Goal: Information Seeking & Learning: Learn about a topic

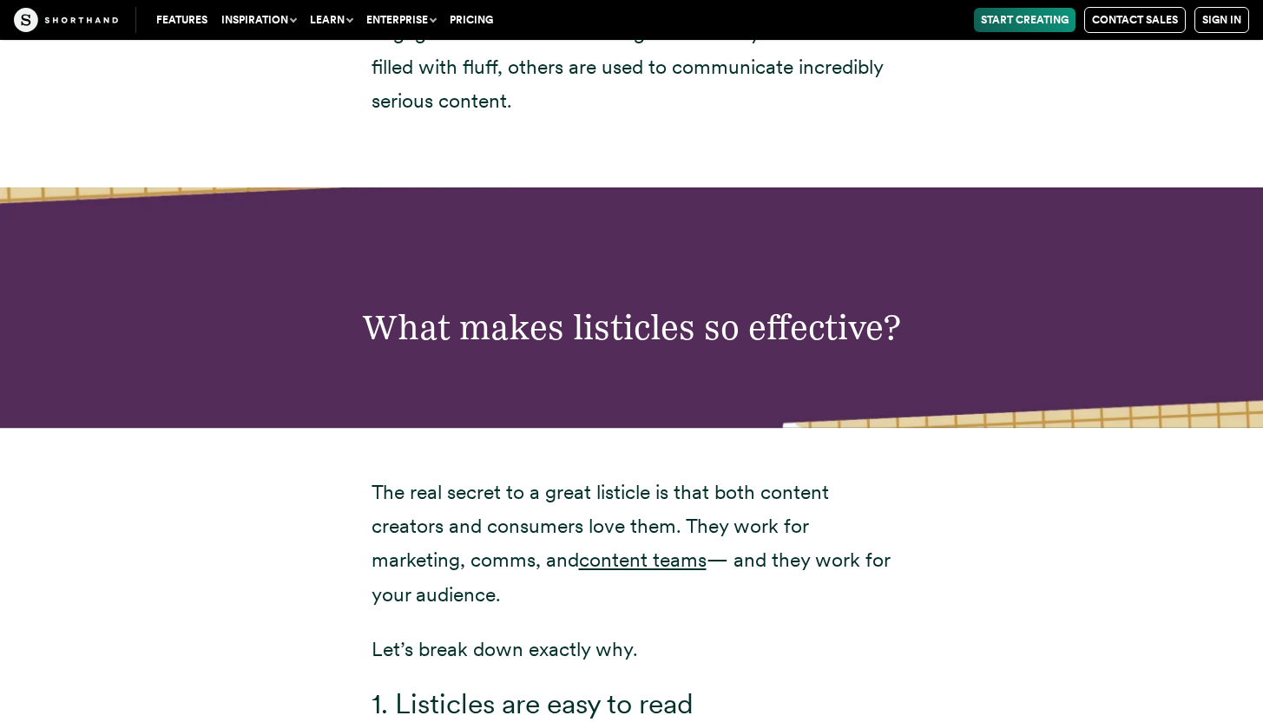
scroll to position [3609, 0]
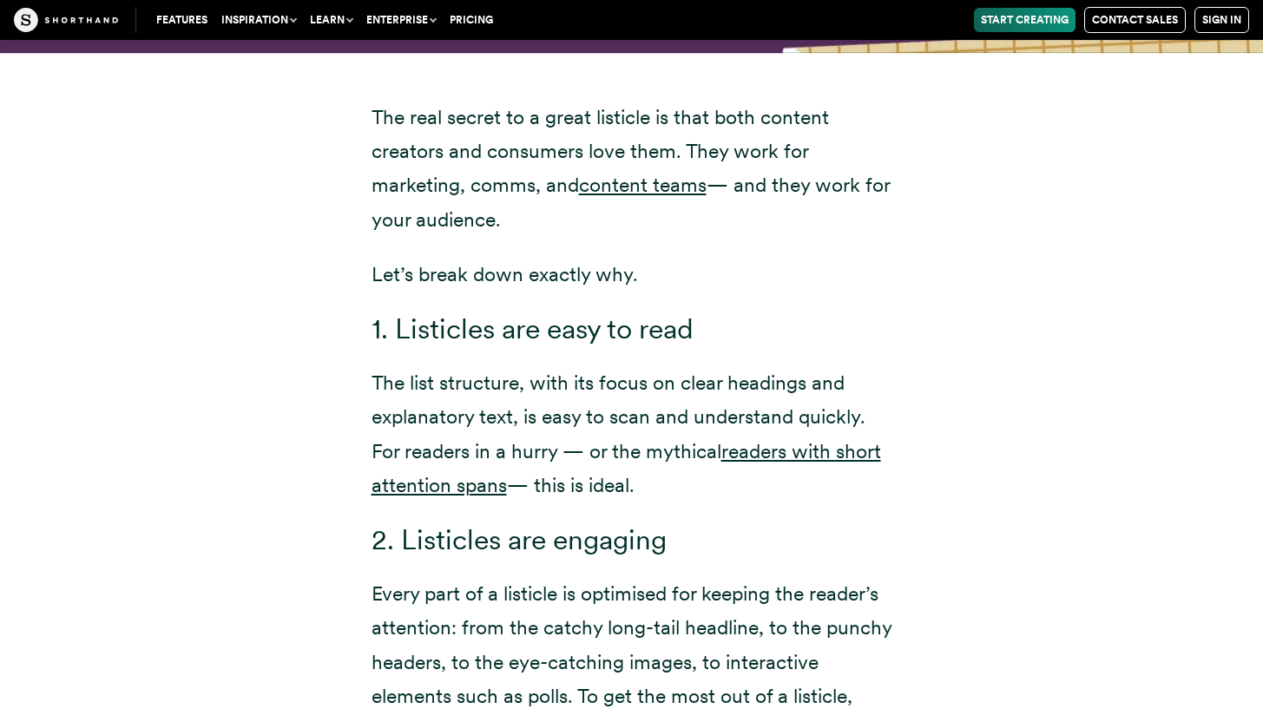
click at [504, 346] on h3 "1. Listicles are easy to read" at bounding box center [631, 329] width 521 height 34
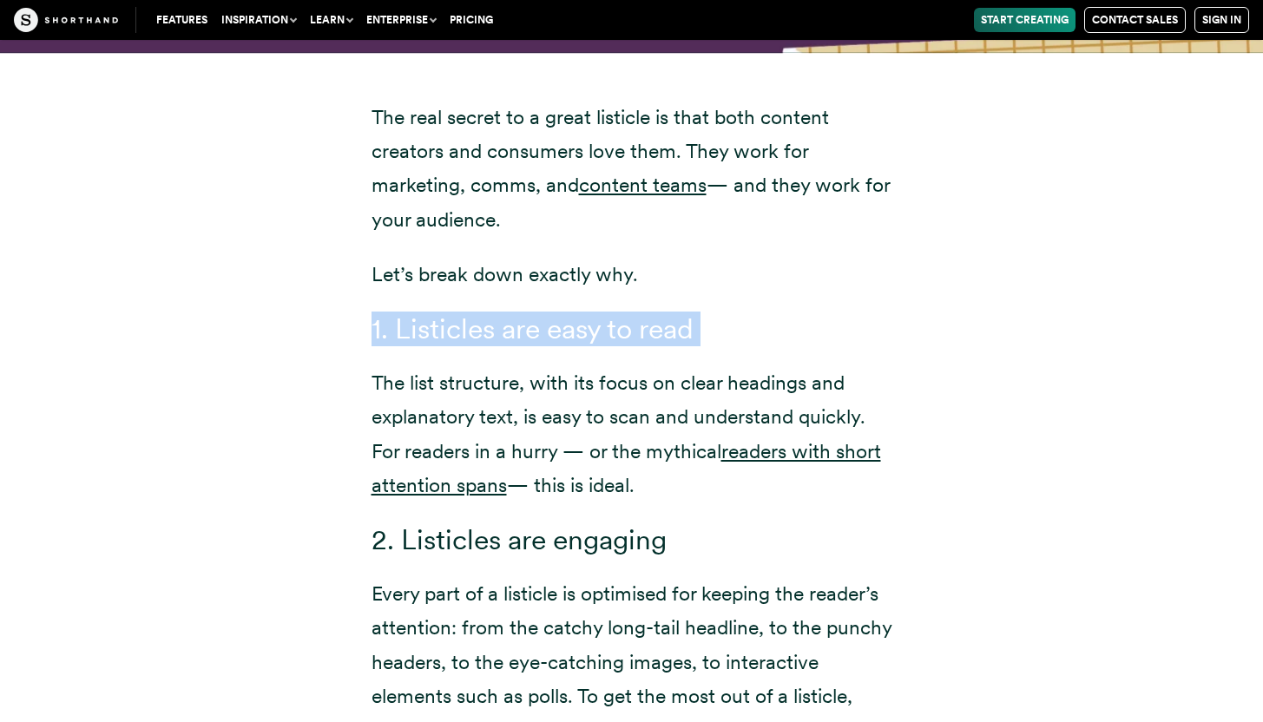
click at [504, 346] on h3 "1. Listicles are easy to read" at bounding box center [631, 329] width 521 height 34
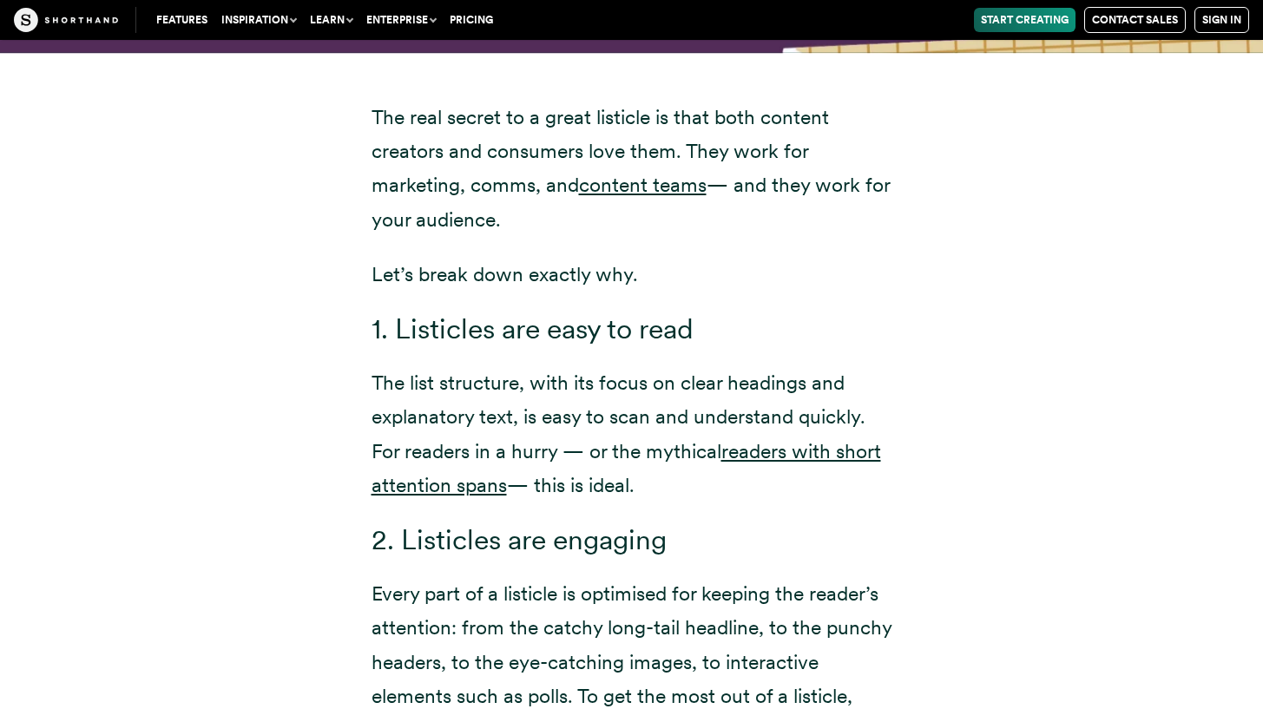
click at [527, 451] on p "The list structure, with its focus on clear headings and explanatory text, is e…" at bounding box center [631, 433] width 521 height 135
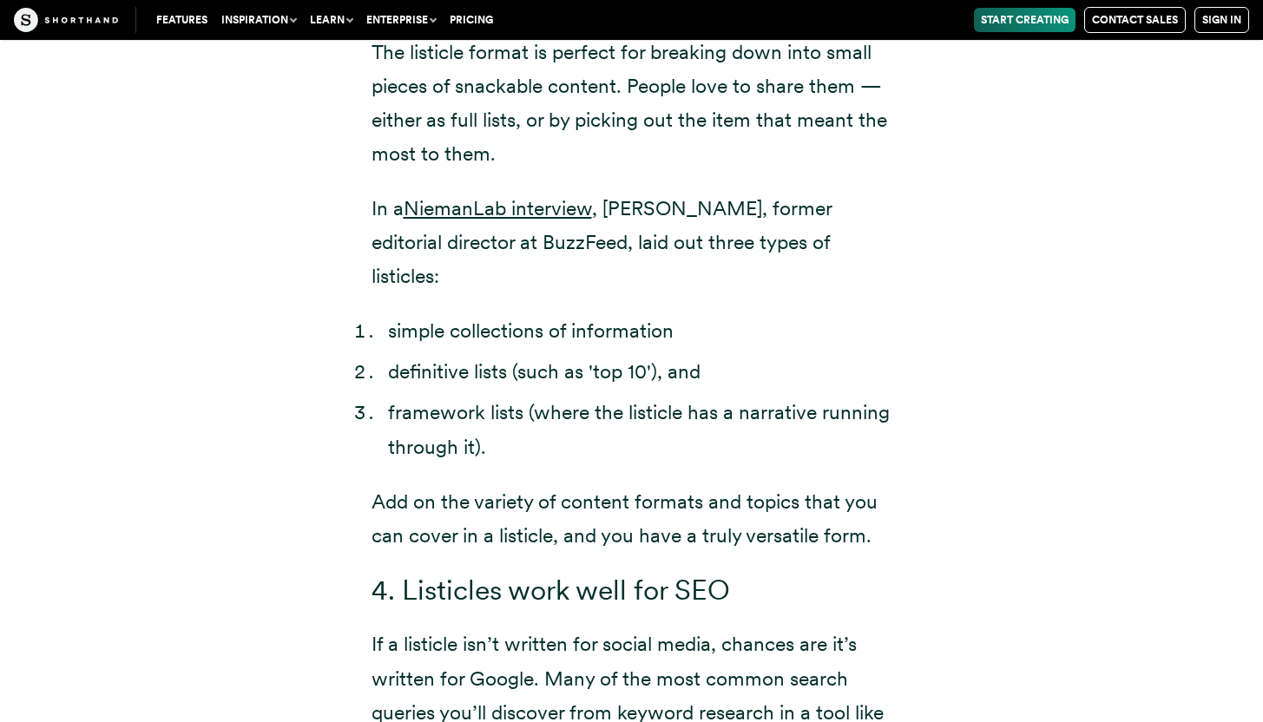
scroll to position [4433, 0]
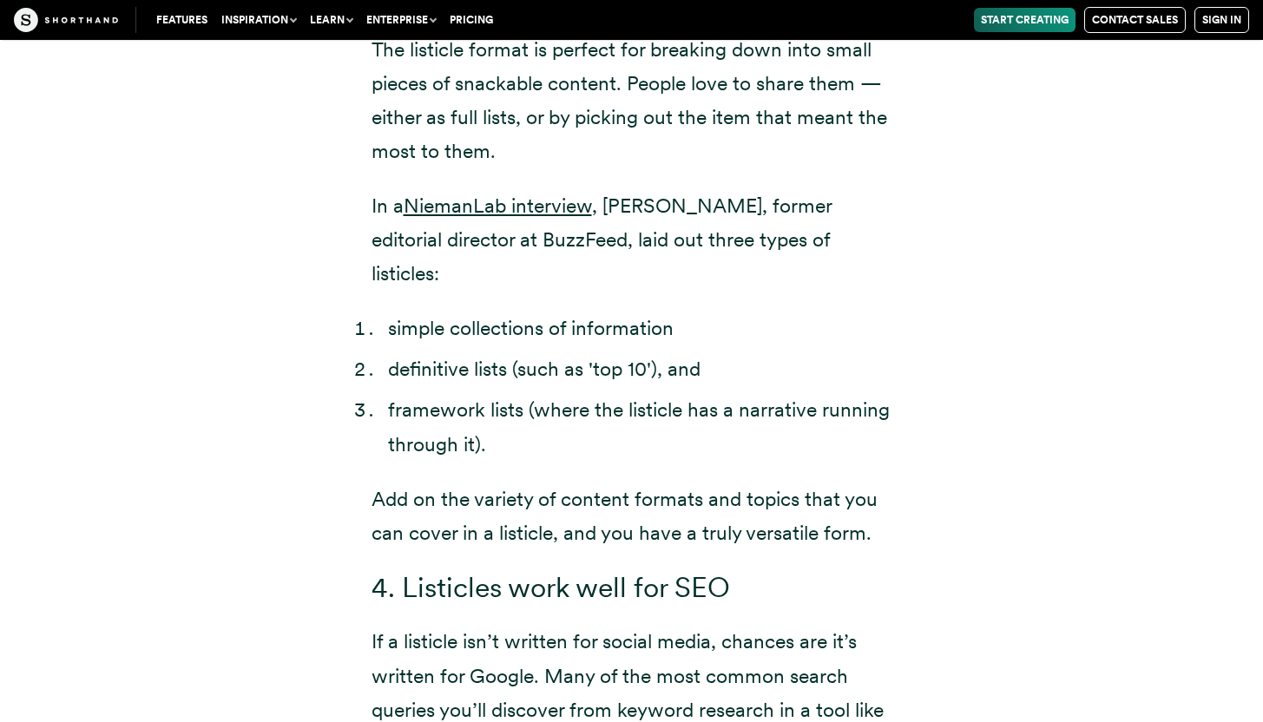
click at [551, 399] on li "framework lists (where the listicle has a narrative running through it)." at bounding box center [640, 427] width 504 height 68
click at [552, 398] on li "framework lists (where the listicle has a narrative running through it)." at bounding box center [640, 427] width 504 height 68
click at [549, 402] on li "framework lists (where the listicle has a narrative running through it)." at bounding box center [640, 427] width 504 height 68
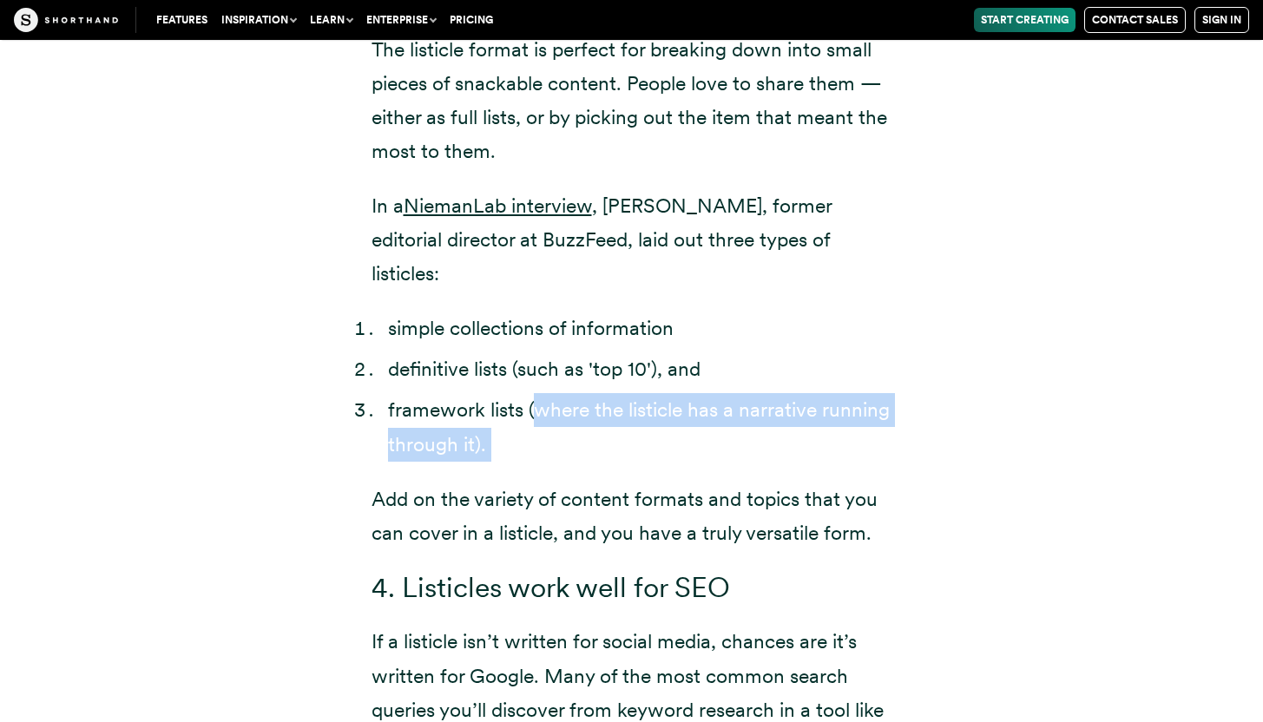
drag, startPoint x: 549, startPoint y: 402, endPoint x: 548, endPoint y: 449, distance: 46.9
click at [548, 449] on li "framework lists (where the listicle has a narrative running through it)." at bounding box center [640, 427] width 504 height 68
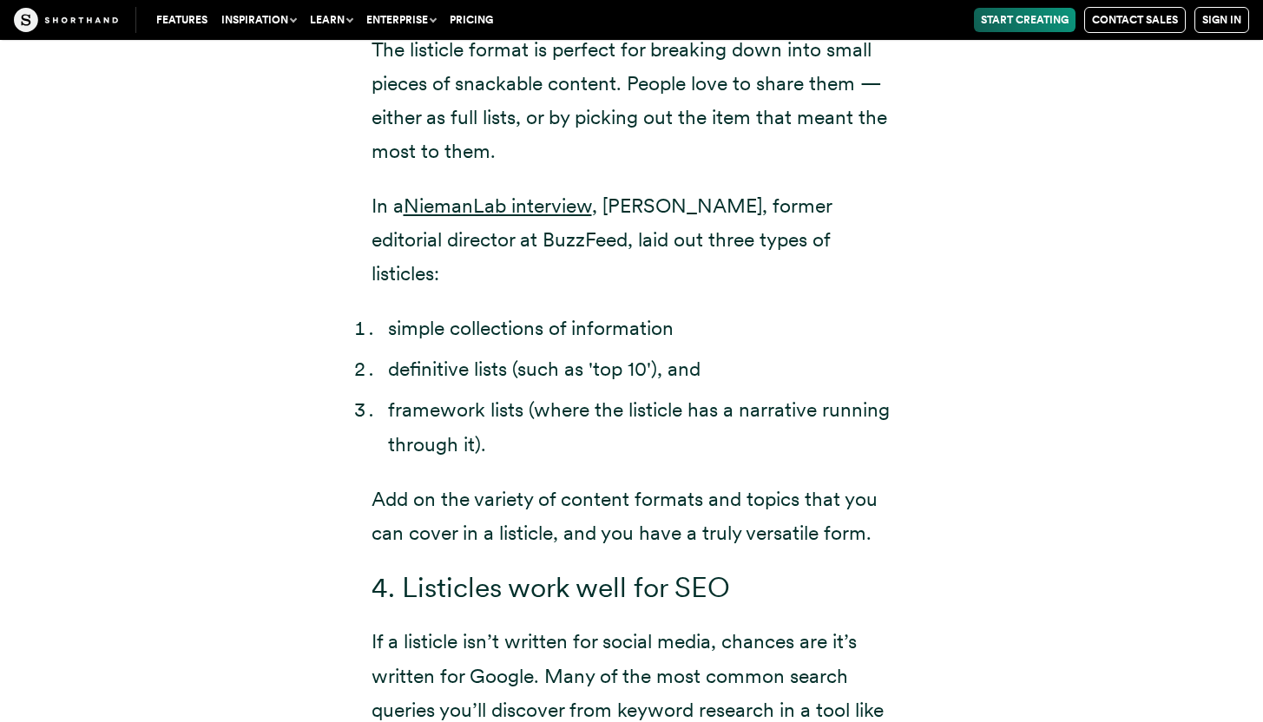
click at [548, 449] on li "framework lists (where the listicle has a narrative running through it)." at bounding box center [640, 427] width 504 height 68
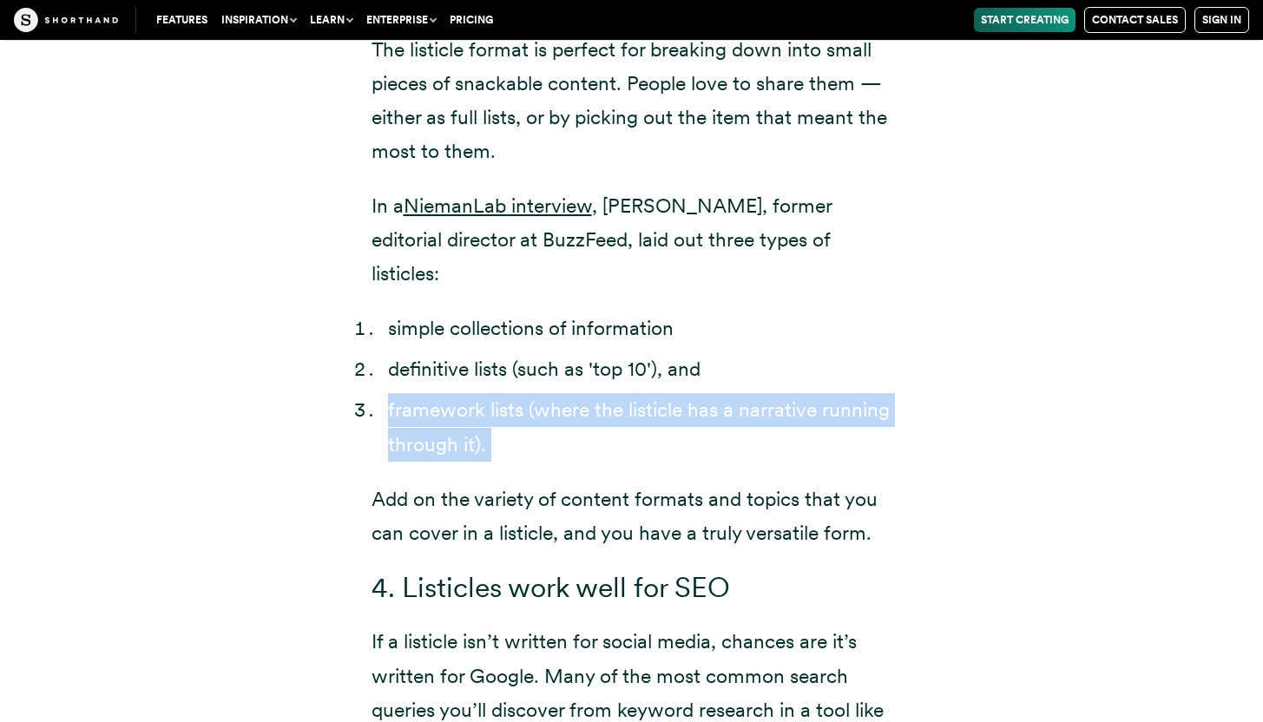
click at [548, 449] on li "framework lists (where the listicle has a narrative running through it)." at bounding box center [640, 427] width 504 height 68
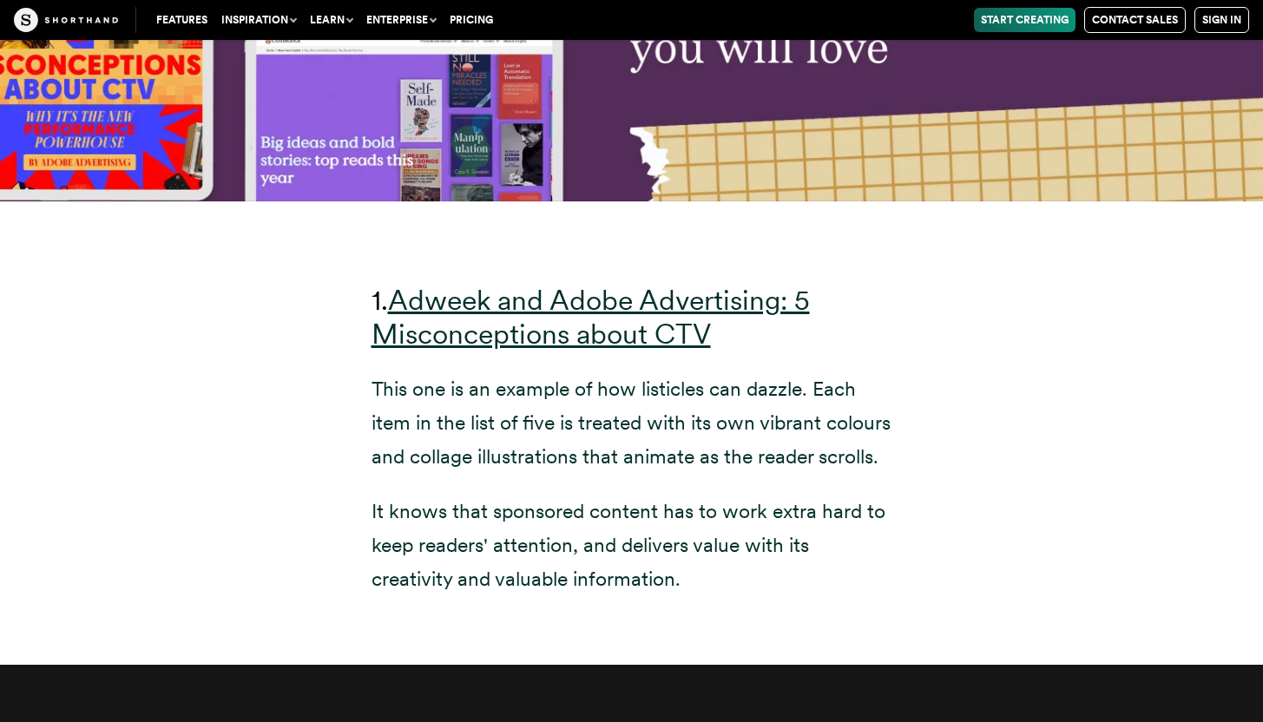
scroll to position [6469, 0]
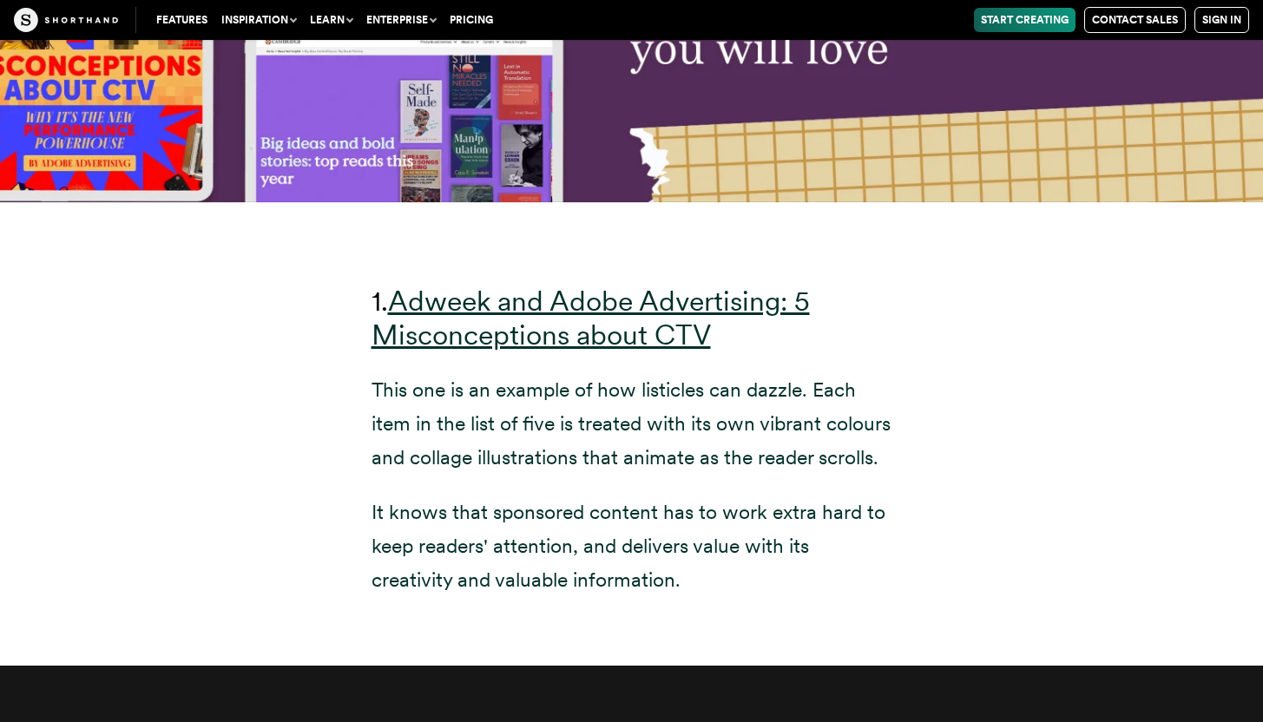
click at [514, 404] on p "This one is an example of how listicles can dazzle. Each item in the list of fi…" at bounding box center [631, 424] width 521 height 102
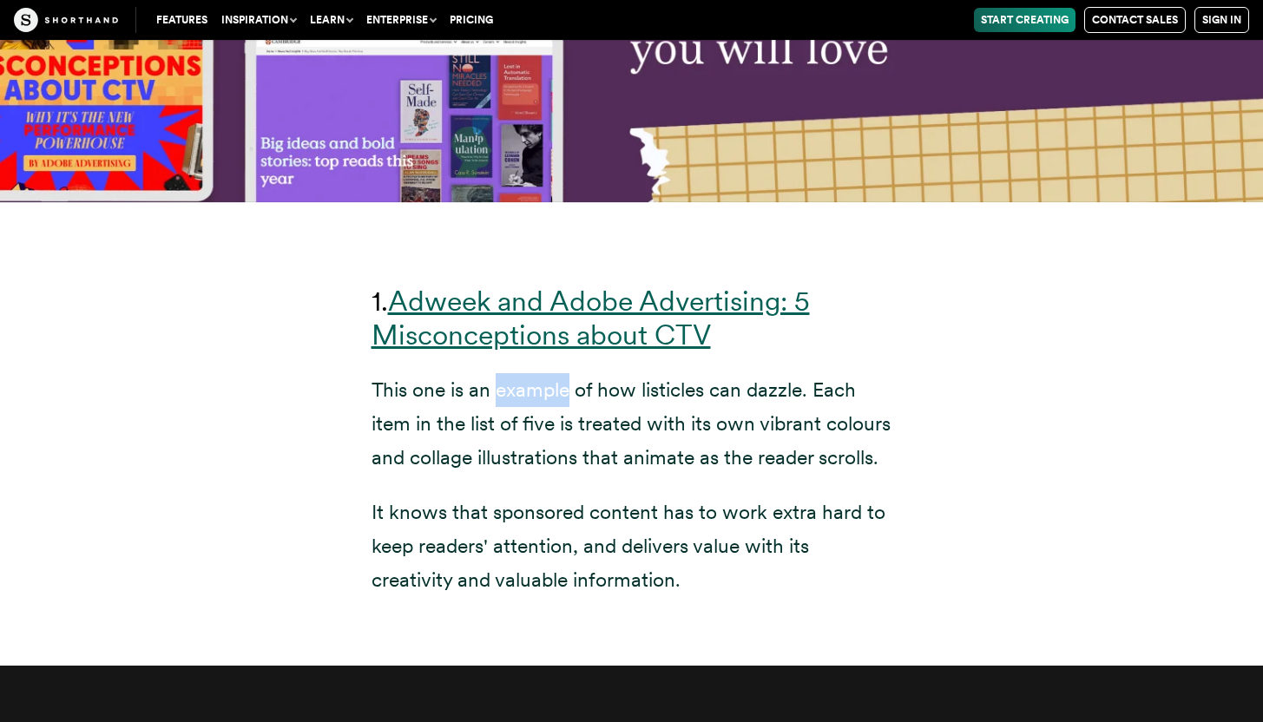
click at [542, 292] on link "Adweek and Adobe Advertising: 5 Misconceptions about CTV" at bounding box center [590, 318] width 438 height 68
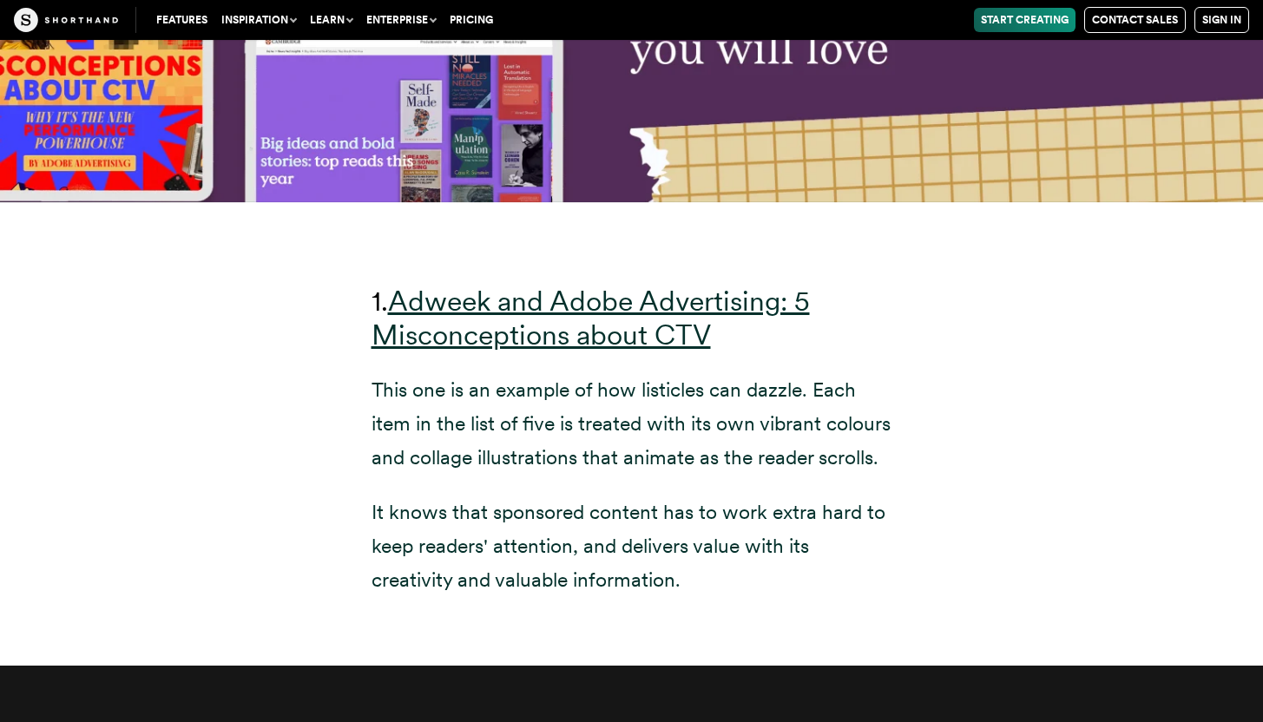
click at [617, 502] on p "It knows that sponsored content has to work extra hard to keep readers' attenti…" at bounding box center [631, 547] width 521 height 102
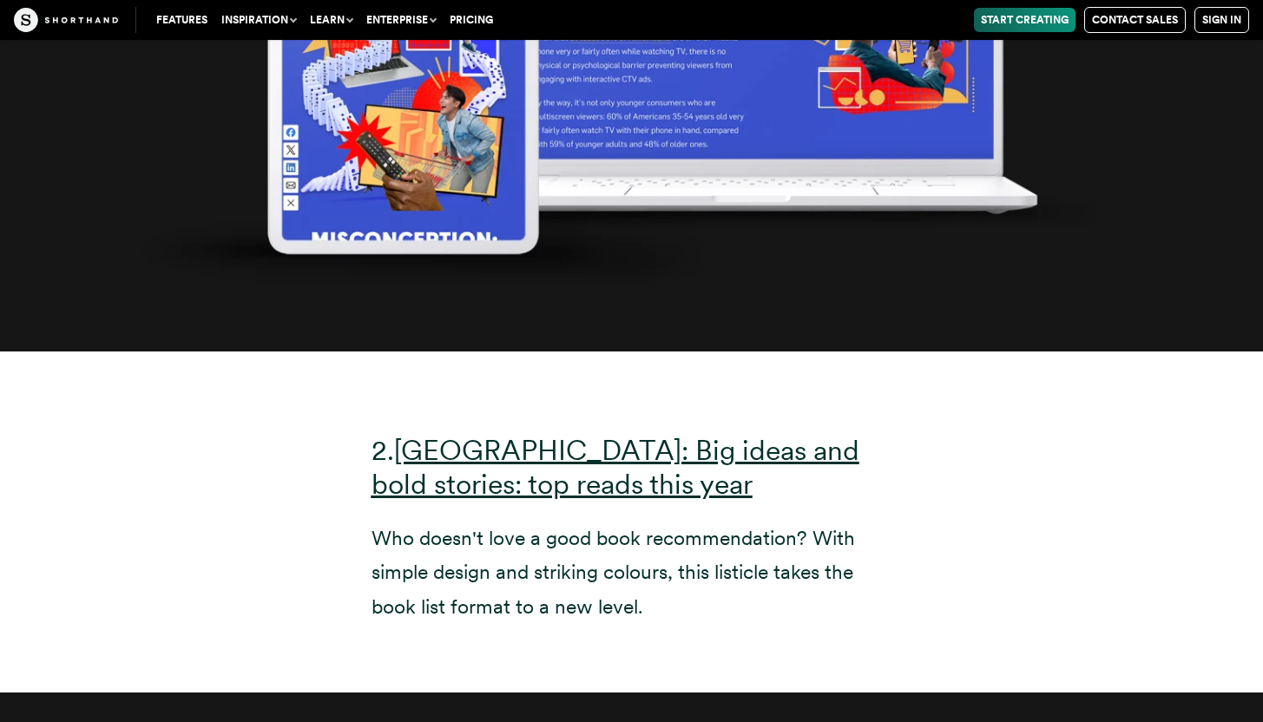
scroll to position [8274, 0]
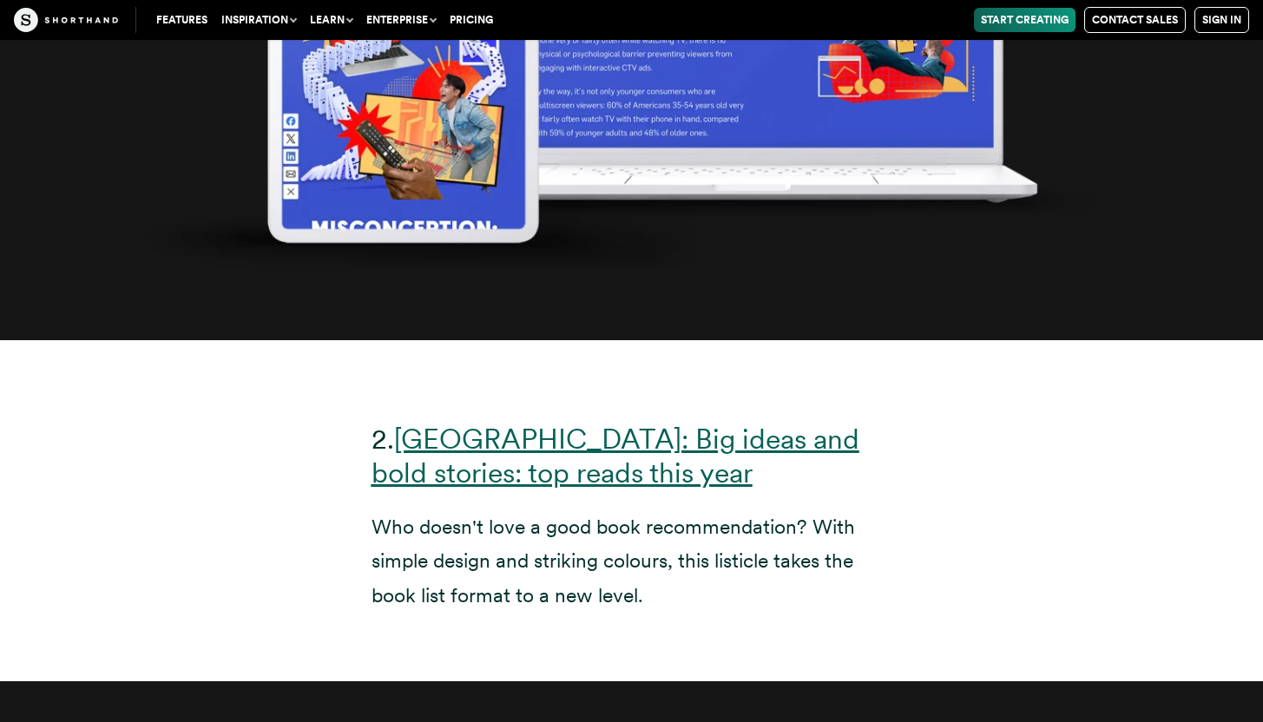
click at [626, 467] on u "[GEOGRAPHIC_DATA]: Big ideas and bold stories: top reads this year" at bounding box center [615, 456] width 488 height 68
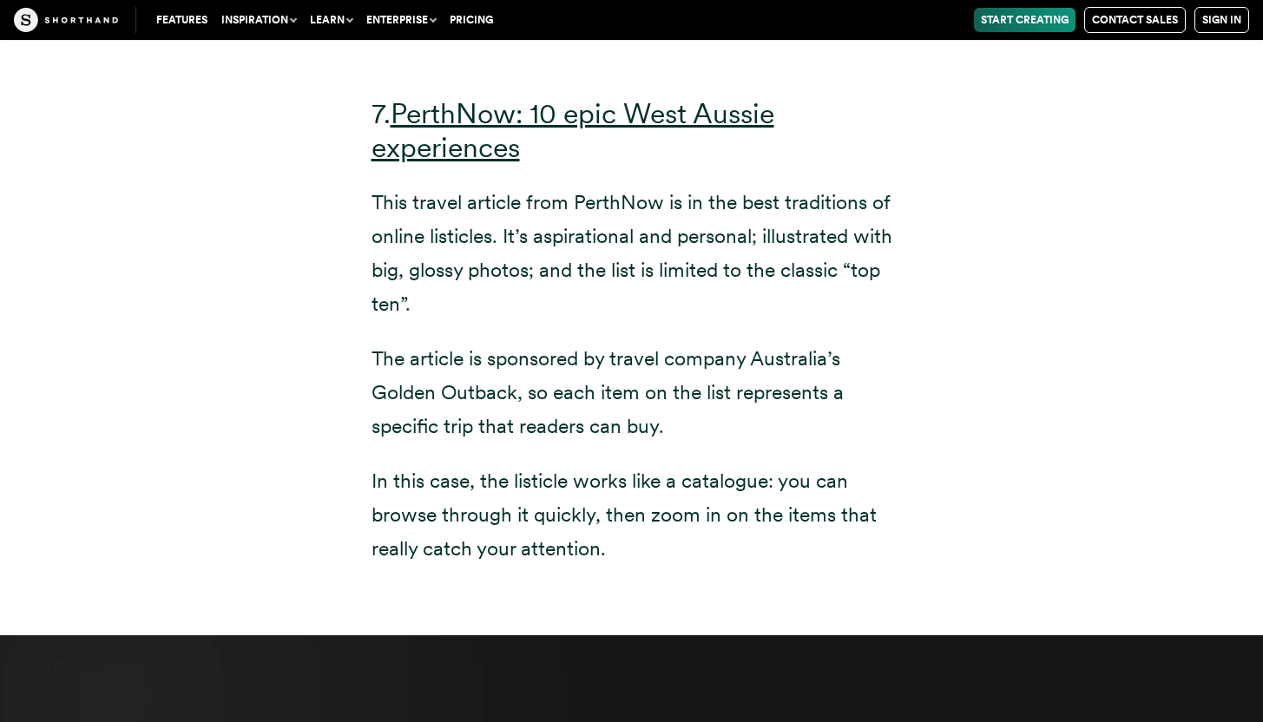
scroll to position [18182, 0]
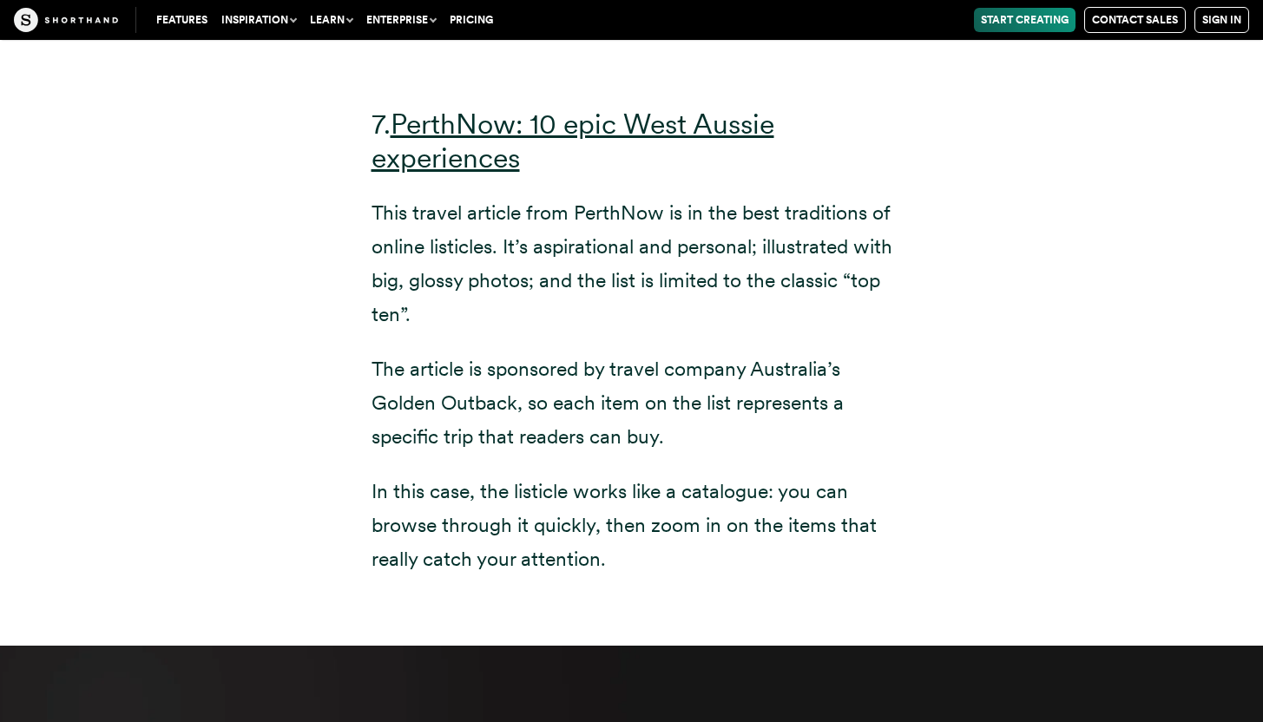
click at [527, 442] on p "The article is sponsored by travel company Australia’s Golden Outback, so each …" at bounding box center [631, 403] width 521 height 102
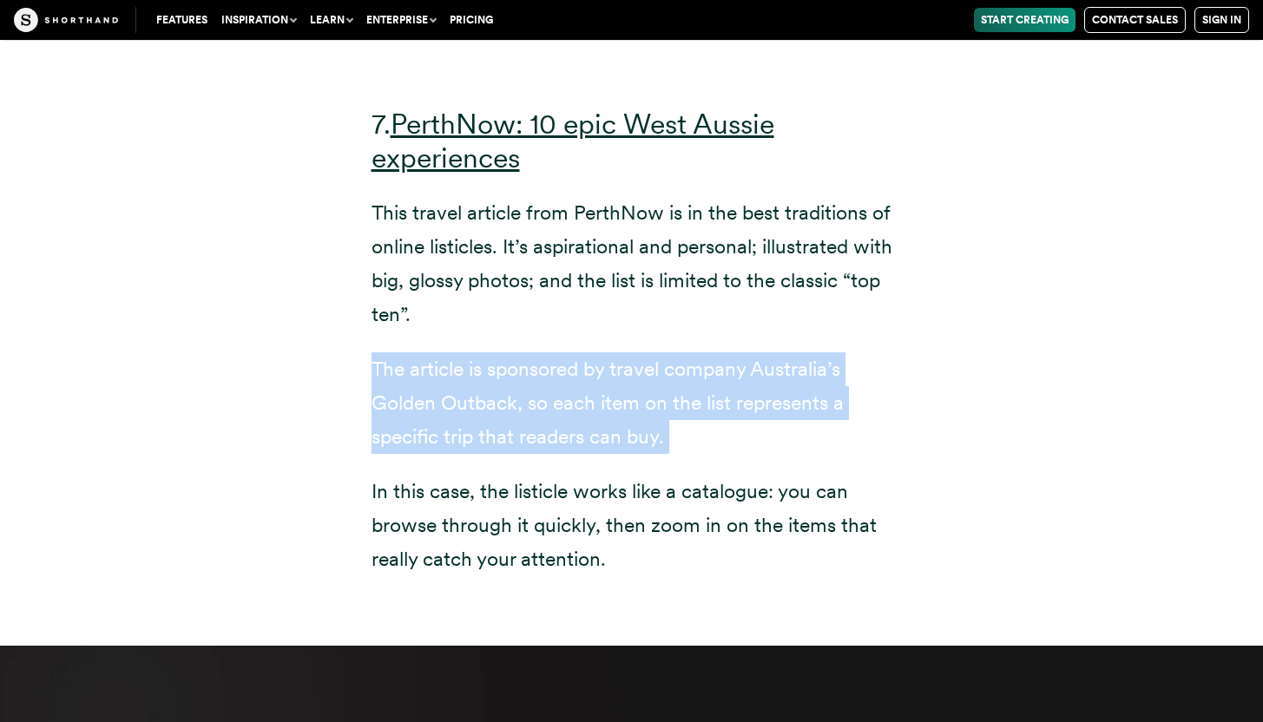
click at [527, 442] on p "The article is sponsored by travel company Australia’s Golden Outback, so each …" at bounding box center [631, 403] width 521 height 102
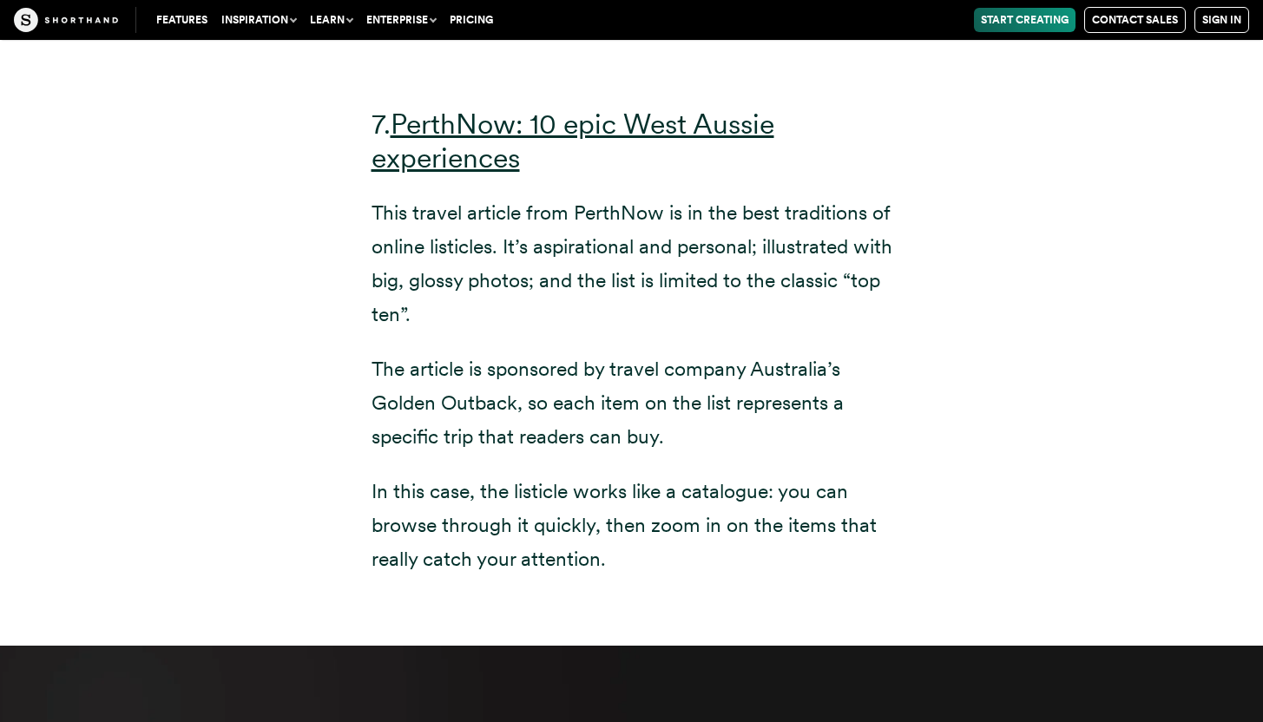
click at [421, 263] on p "This travel article from PerthNow is in the best traditions of online listicles…" at bounding box center [631, 263] width 521 height 135
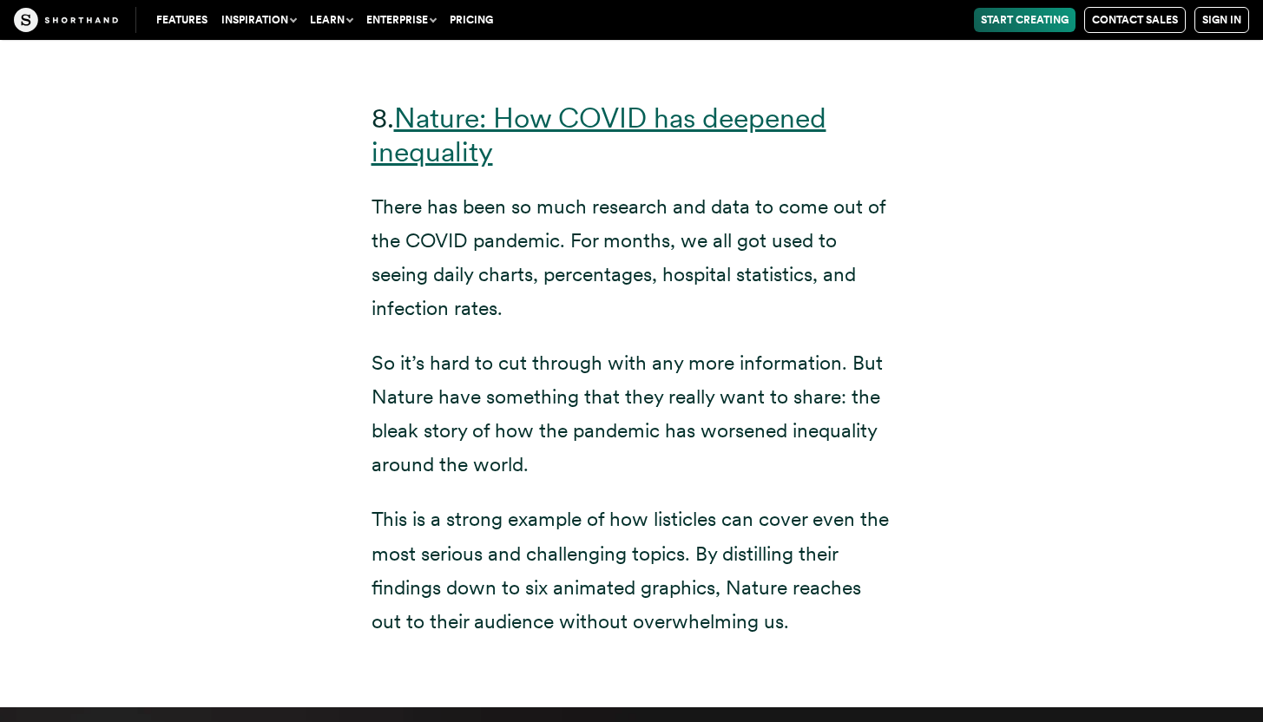
scroll to position [20271, 0]
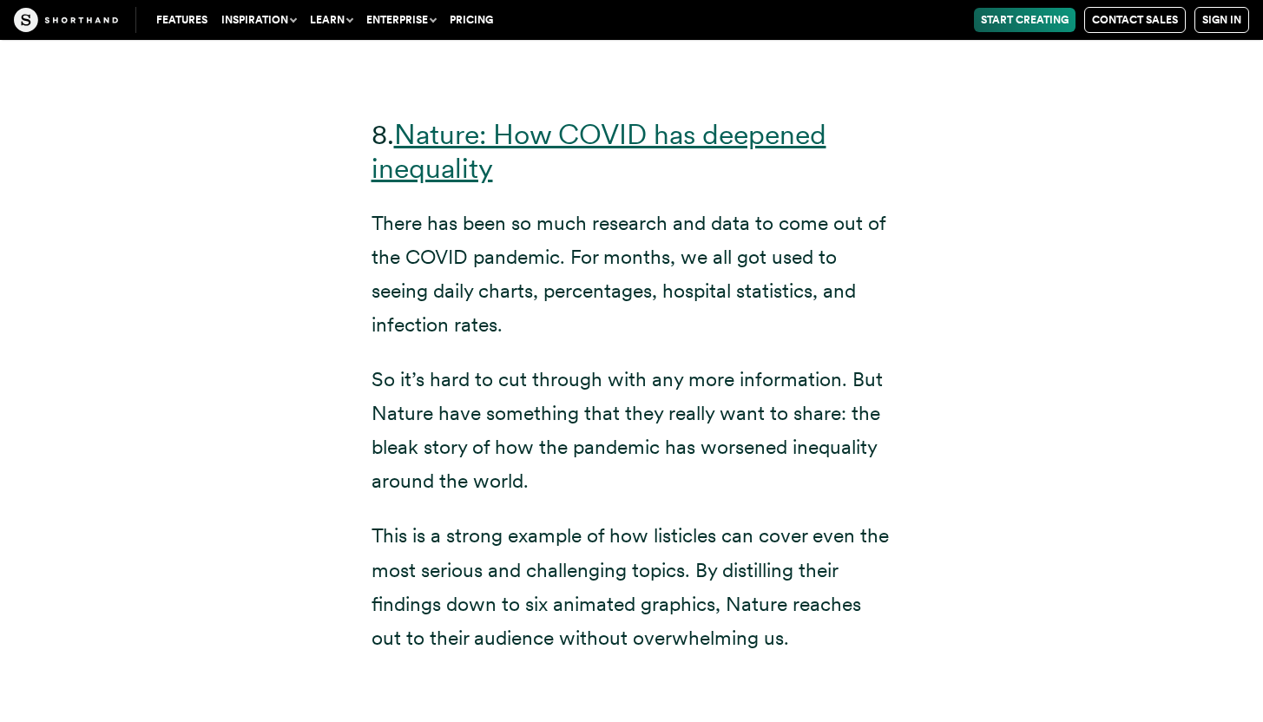
click at [450, 160] on link "Nature: How COVID has deepened inequality" at bounding box center [598, 151] width 455 height 68
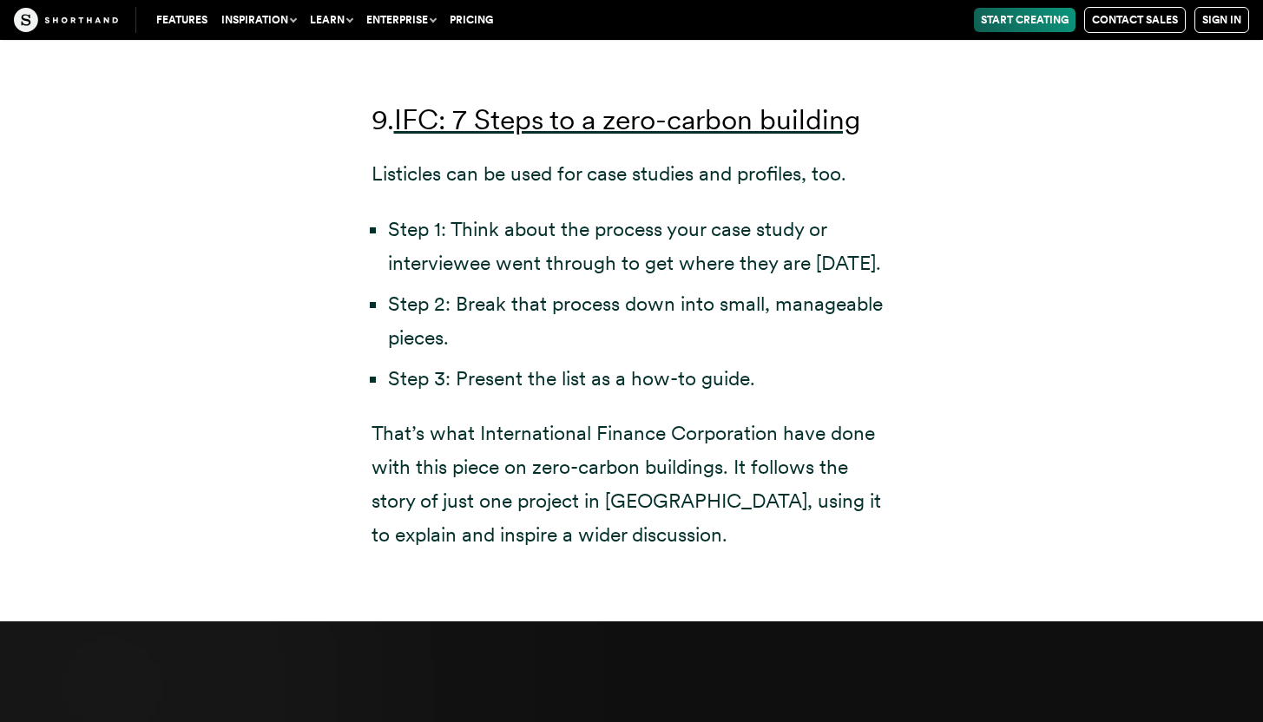
scroll to position [22465, 0]
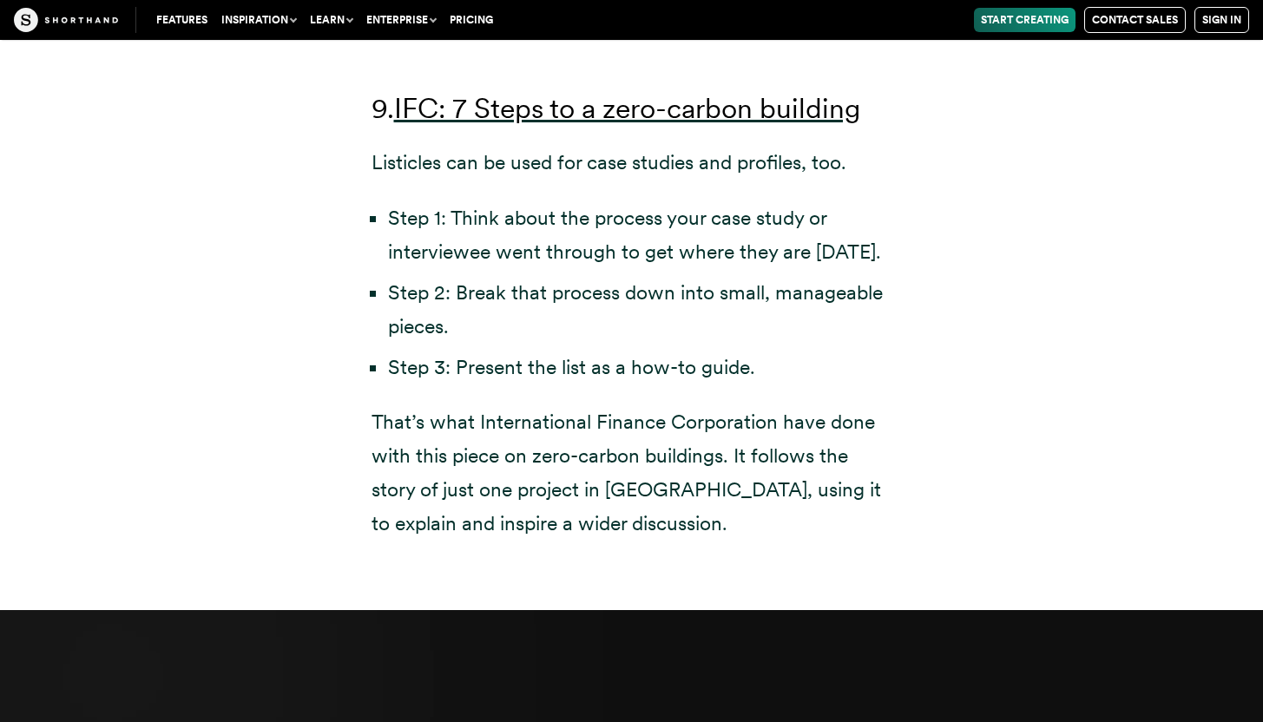
click at [637, 431] on p "That’s what International Finance Corporation have done with this piece on zero…" at bounding box center [631, 472] width 521 height 135
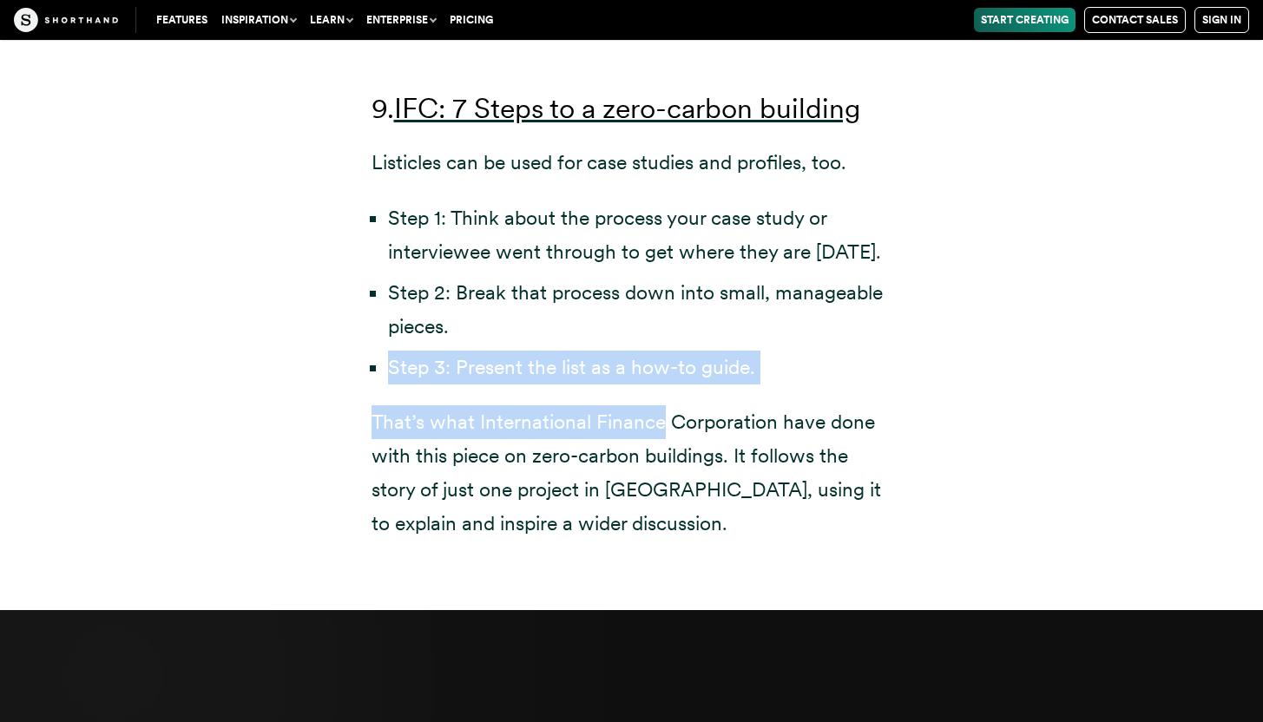
drag, startPoint x: 637, startPoint y: 431, endPoint x: 553, endPoint y: 351, distance: 116.6
click at [553, 351] on div "9. IFC: 7 Steps to a zero-carbon building Listicles can be used for case studie…" at bounding box center [631, 288] width 521 height 505
click at [553, 351] on li "Step 3: Present the list as a how-to guide." at bounding box center [640, 368] width 504 height 34
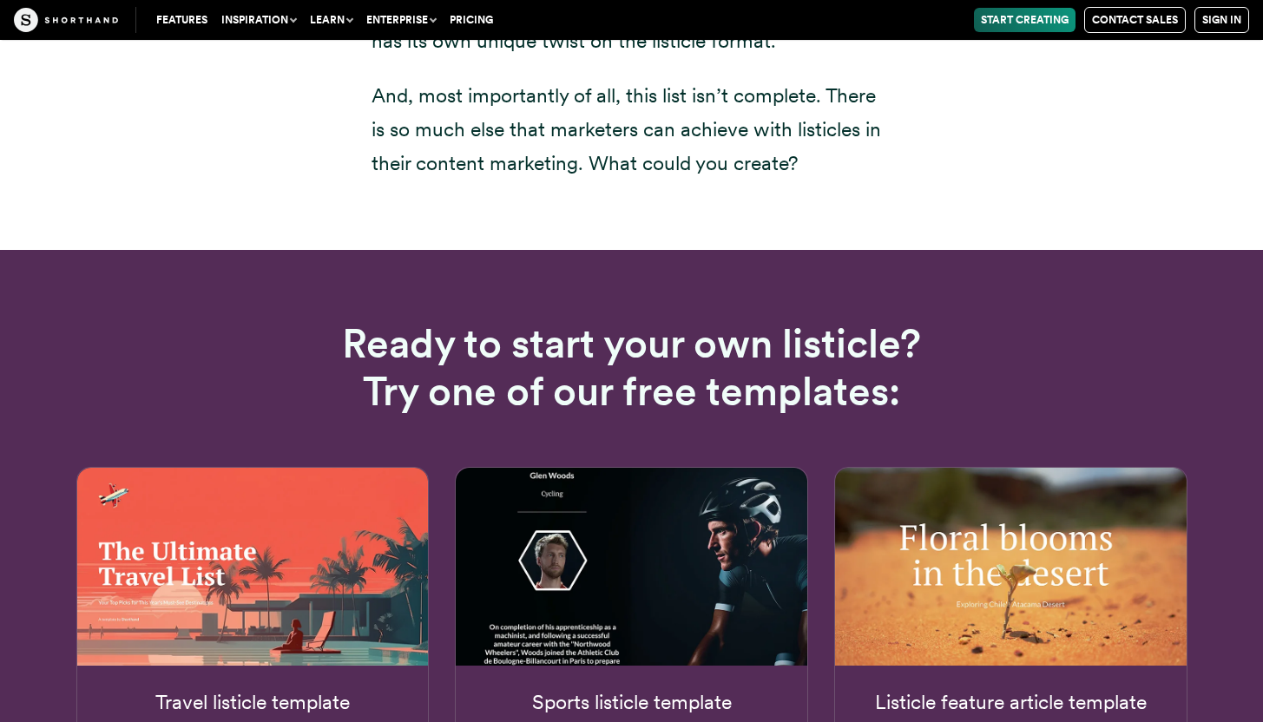
scroll to position [27454, 0]
